Goal: Obtain resource: Download file/media

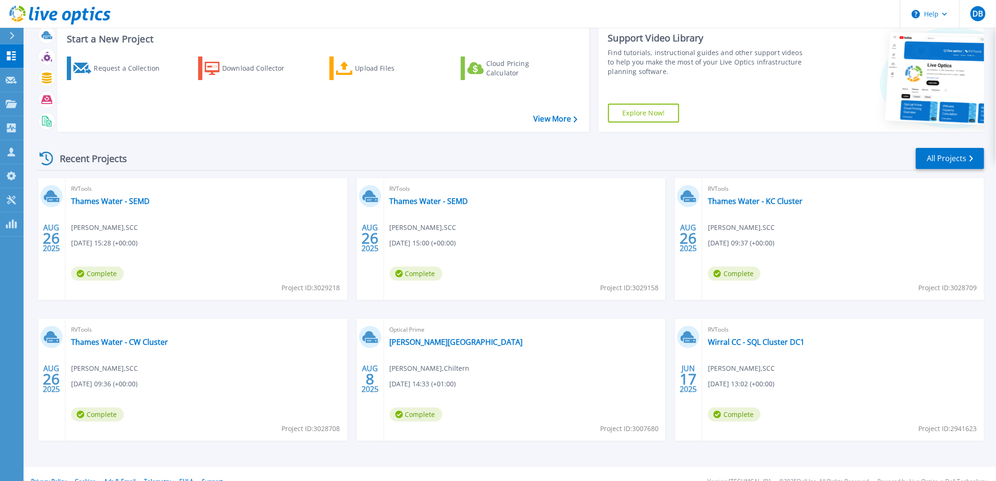
scroll to position [41, 0]
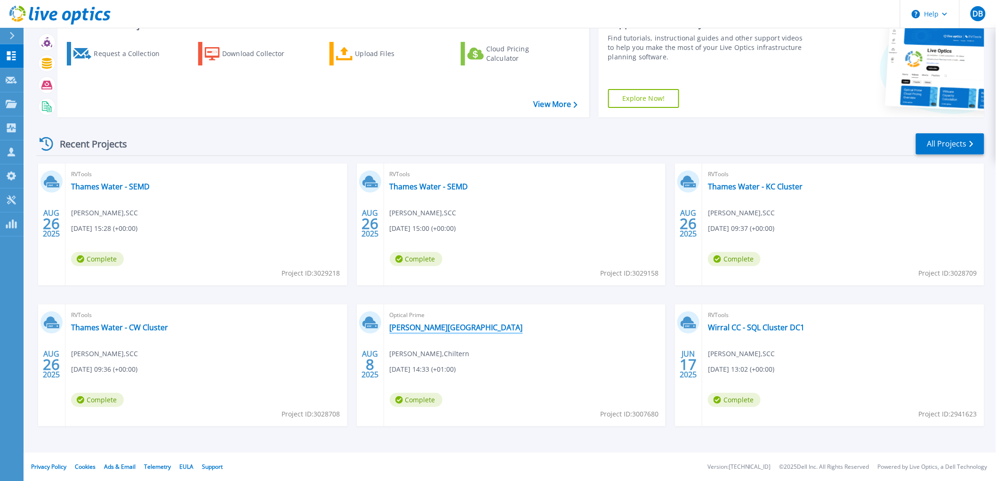
click at [410, 329] on link "[PERSON_NAME][GEOGRAPHIC_DATA]" at bounding box center [456, 326] width 133 height 9
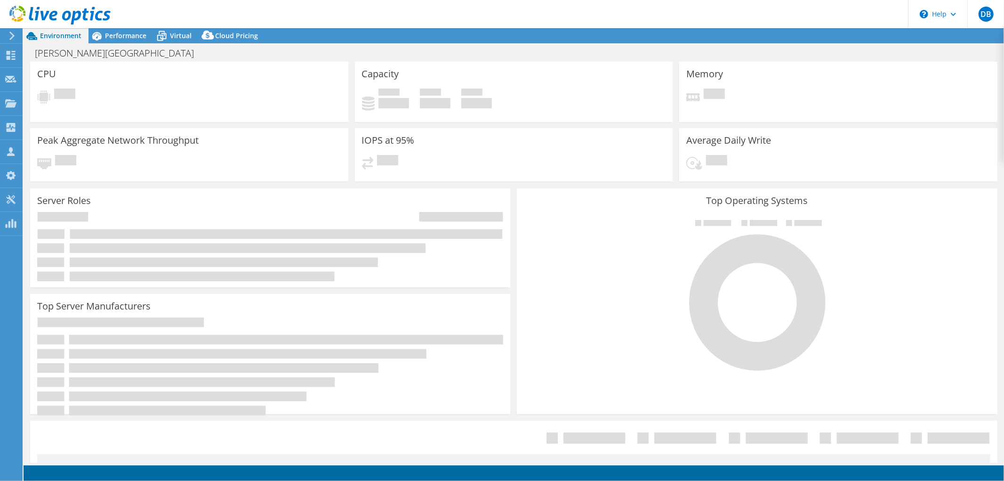
select select "USD"
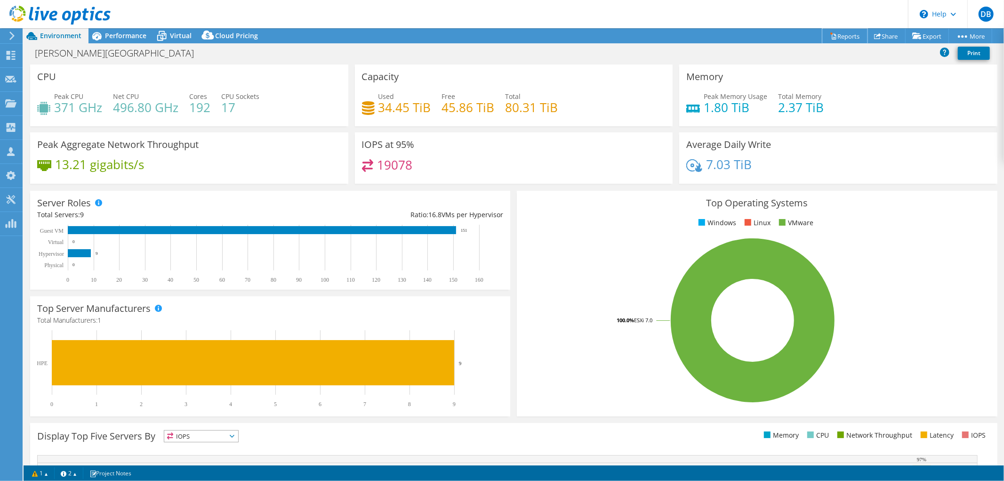
click at [844, 36] on link "Reports" at bounding box center [844, 36] width 45 height 15
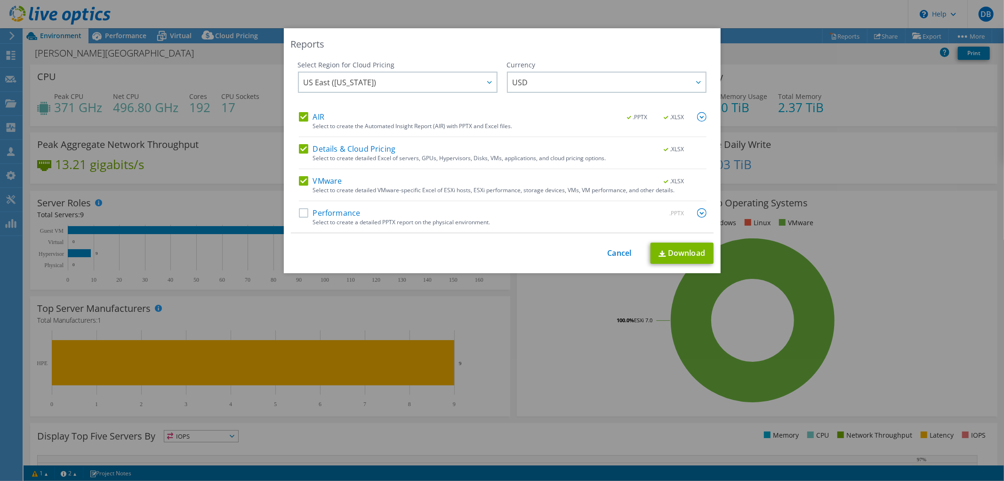
click at [299, 117] on label "AIR" at bounding box center [311, 116] width 25 height 9
click at [0, 0] on input "AIR" at bounding box center [0, 0] width 0 height 0
click at [299, 150] on label "Details & Cloud Pricing" at bounding box center [347, 148] width 97 height 9
click at [0, 0] on input "Details & Cloud Pricing" at bounding box center [0, 0] width 0 height 0
click at [662, 254] on link "Download" at bounding box center [681, 252] width 63 height 21
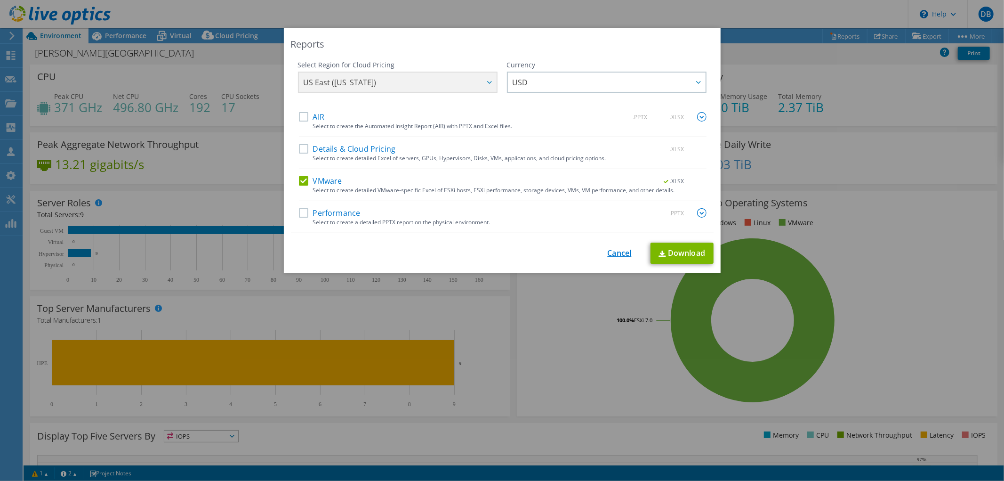
click at [615, 251] on link "Cancel" at bounding box center [620, 253] width 24 height 9
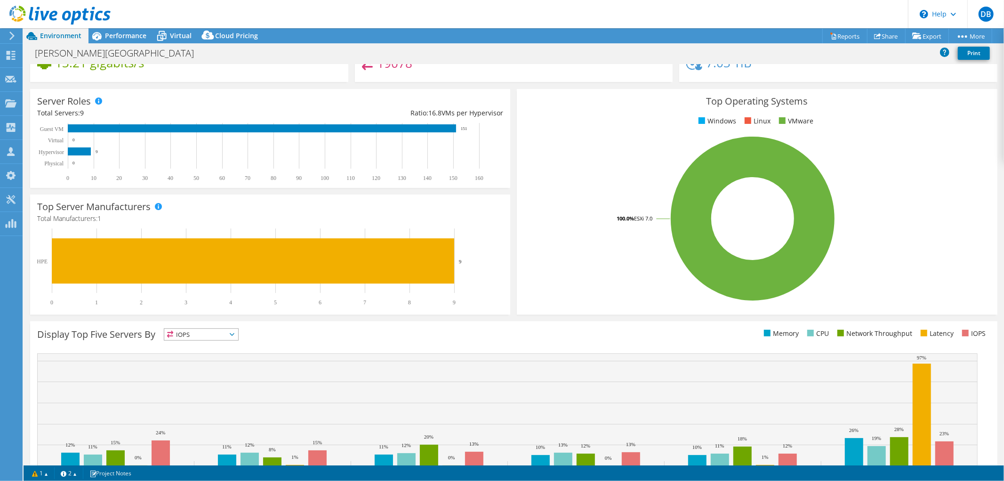
scroll to position [147, 0]
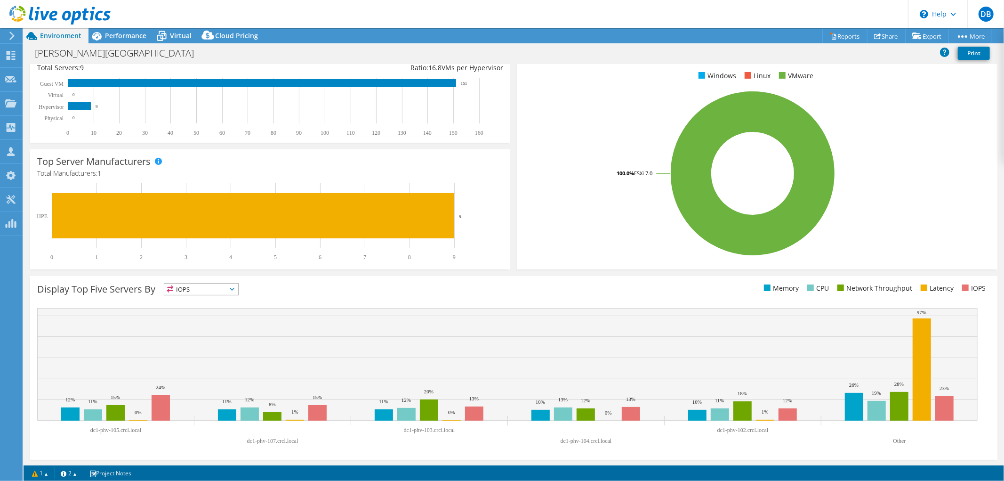
click at [234, 289] on icon at bounding box center [232, 289] width 5 height 3
click at [318, 286] on div "Display Top Five Servers By IOPS IOPS" at bounding box center [275, 291] width 476 height 16
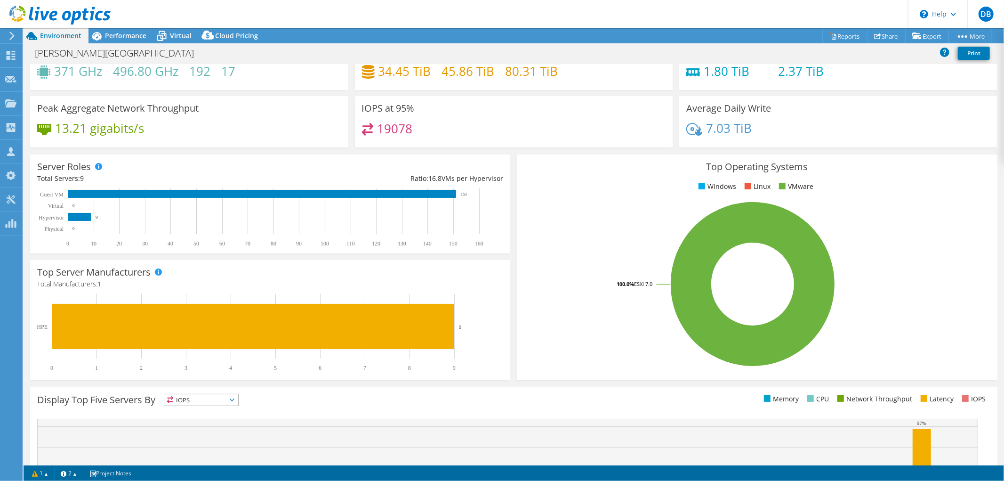
scroll to position [0, 0]
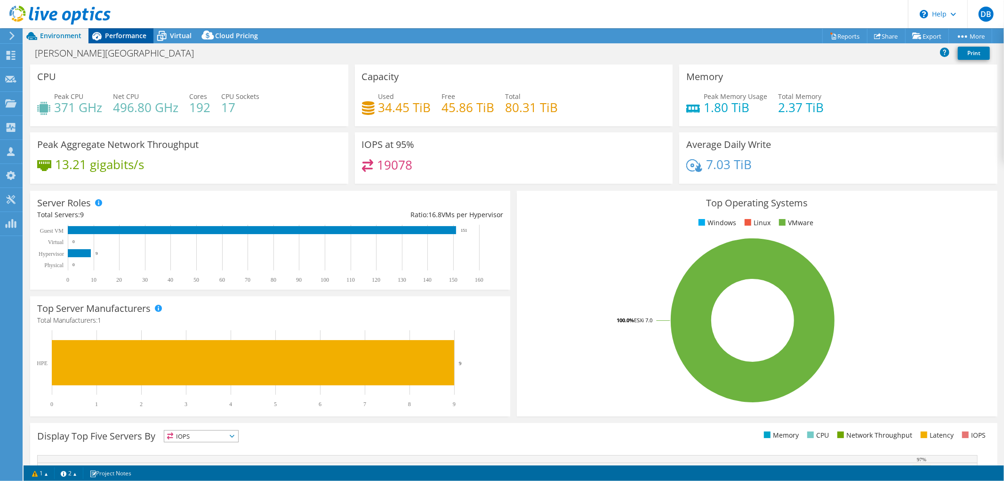
click at [118, 31] on span "Performance" at bounding box center [125, 35] width 41 height 9
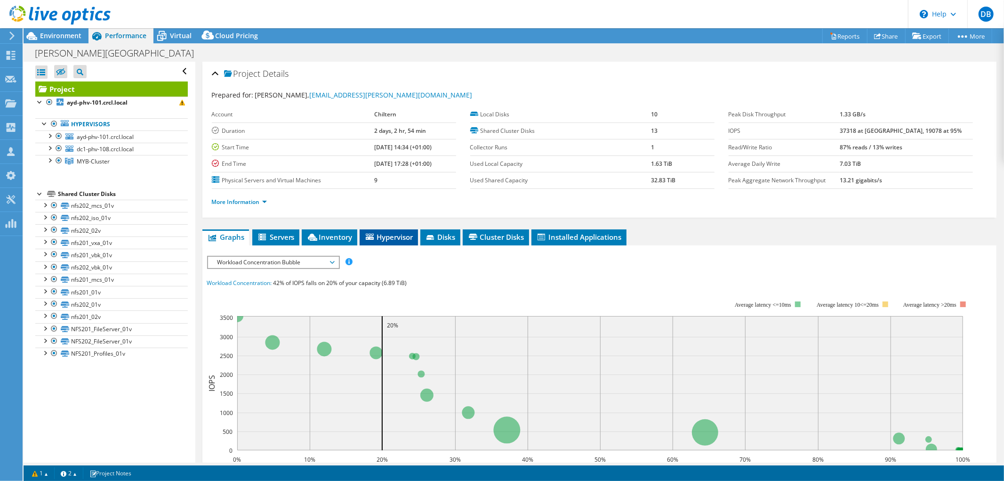
click at [382, 240] on span "Hypervisor" at bounding box center [388, 236] width 49 height 9
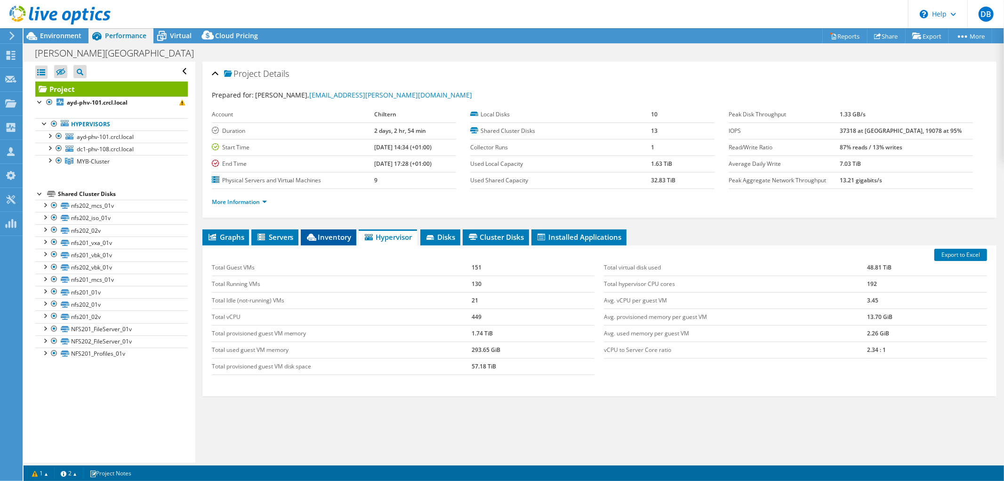
click at [337, 239] on span "Inventory" at bounding box center [328, 236] width 46 height 9
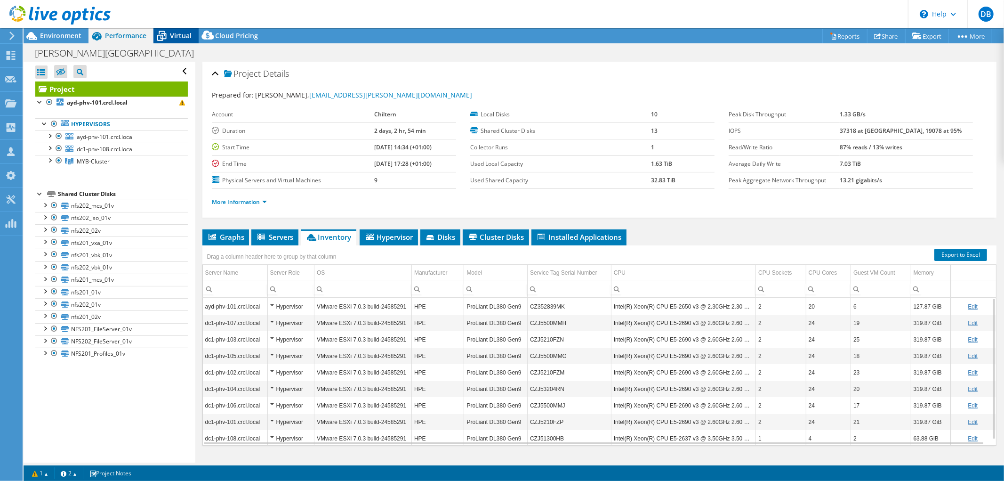
click at [182, 38] on span "Virtual" at bounding box center [181, 35] width 22 height 9
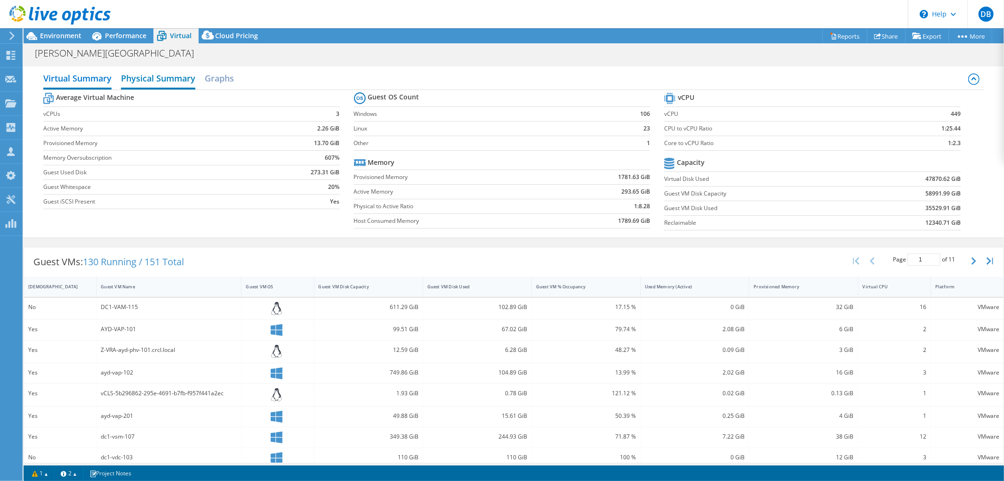
click at [172, 77] on h2 "Physical Summary" at bounding box center [158, 79] width 74 height 21
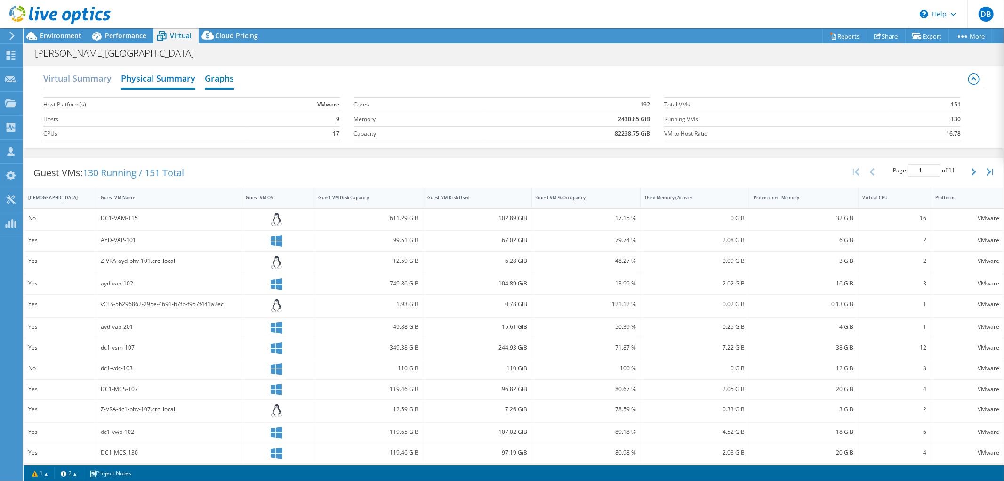
click at [227, 79] on h2 "Graphs" at bounding box center [219, 79] width 29 height 21
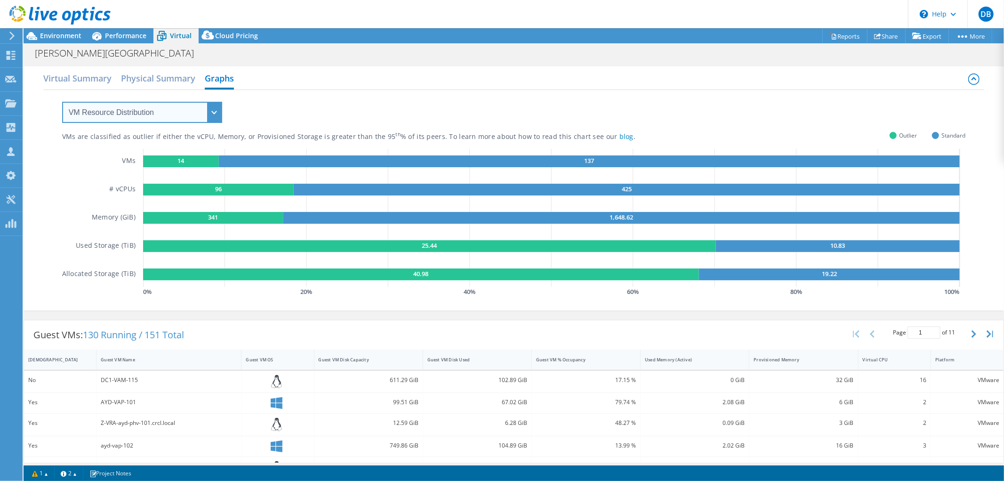
click at [214, 107] on select "VM Resource Distribution Provisioning Contrast Over Provisioning" at bounding box center [142, 112] width 160 height 21
click at [216, 109] on select "VM Resource Distribution Provisioning Contrast Over Provisioning" at bounding box center [142, 112] width 160 height 21
select select "Over Provisioning"
click at [62, 102] on select "VM Resource Distribution Provisioning Contrast Over Provisioning" at bounding box center [142, 112] width 160 height 21
